Goal: Information Seeking & Learning: Learn about a topic

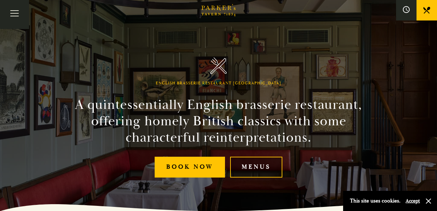
click at [262, 164] on link "Menus" at bounding box center [256, 167] width 52 height 21
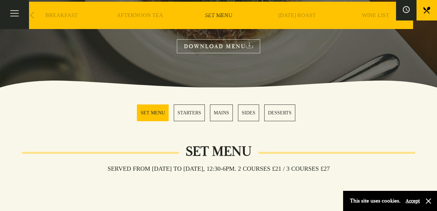
scroll to position [133, 0]
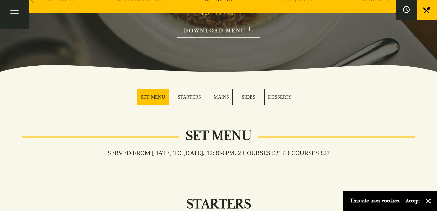
click at [221, 98] on link "MAINS" at bounding box center [221, 97] width 23 height 17
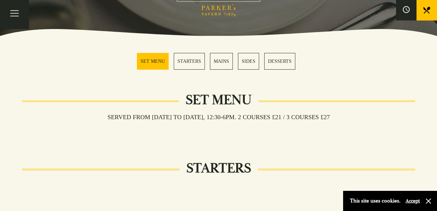
scroll to position [164, 0]
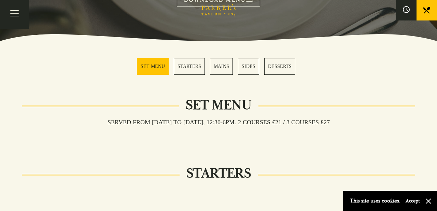
click at [223, 69] on link "MAINS" at bounding box center [221, 66] width 23 height 17
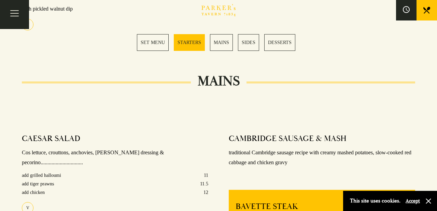
scroll to position [462, 0]
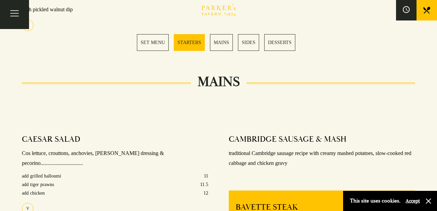
click at [216, 41] on link "MAINS" at bounding box center [221, 42] width 23 height 17
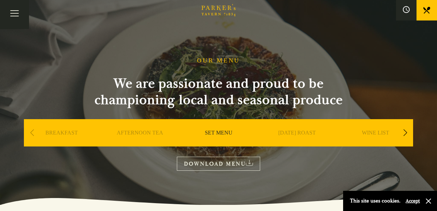
scroll to position [0, 0]
click at [223, 164] on link "DOWNLOAD MENU" at bounding box center [218, 164] width 83 height 14
click at [14, 13] on button "Toggle navigation" at bounding box center [14, 14] width 29 height 29
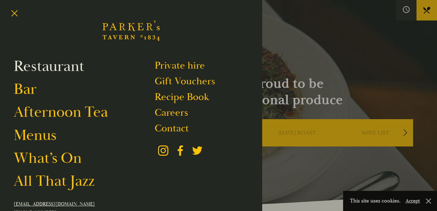
click at [33, 67] on link "Restaurant" at bounding box center [49, 66] width 71 height 19
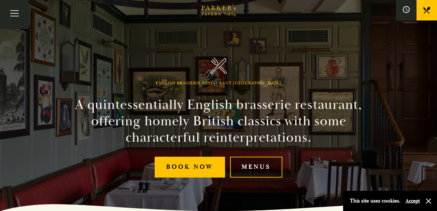
click at [255, 164] on link "Menus" at bounding box center [256, 167] width 52 height 21
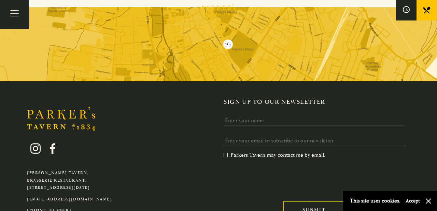
scroll to position [1142, 0]
